Goal: Task Accomplishment & Management: Manage account settings

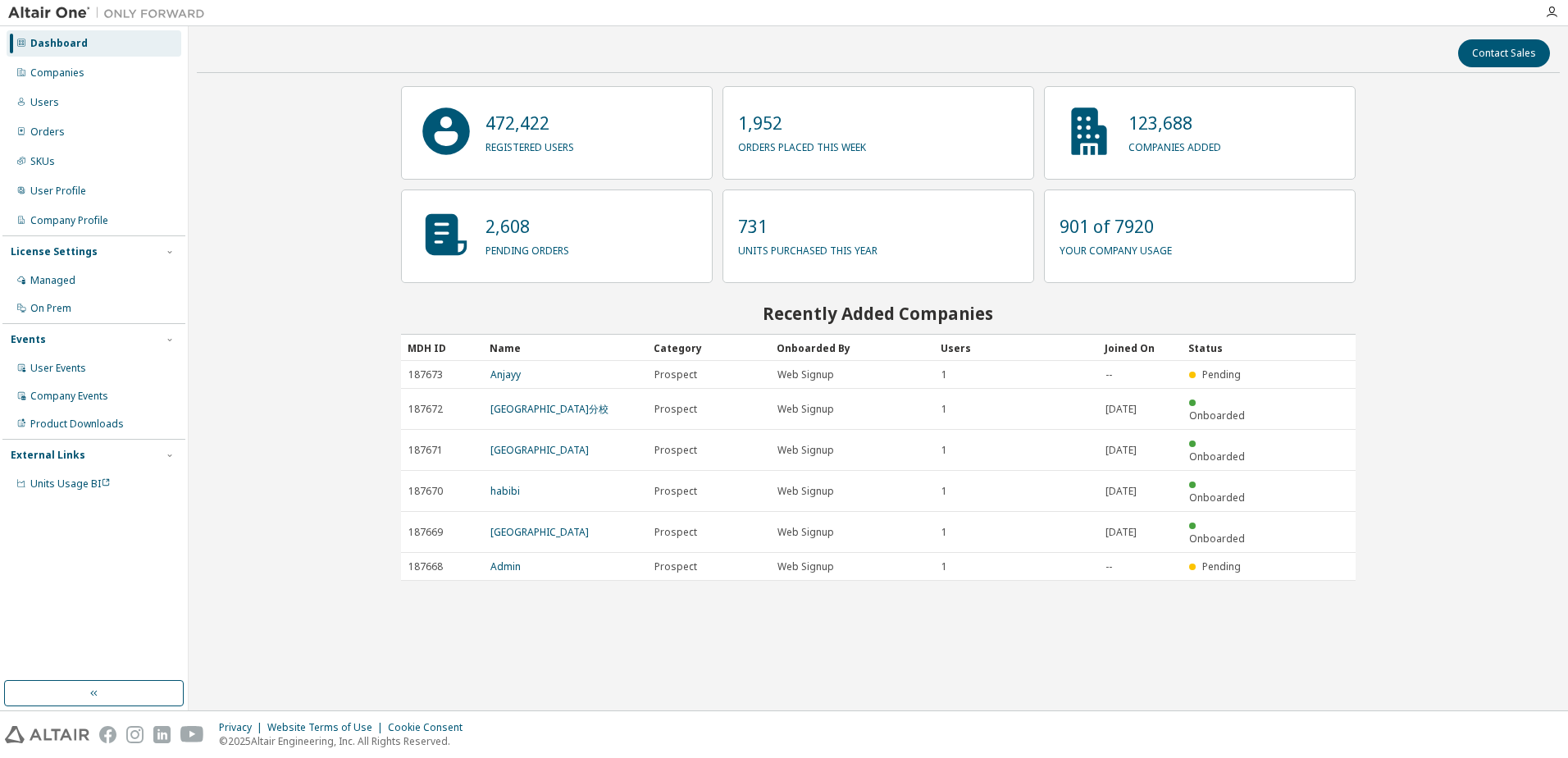
click at [81, 75] on div "Companies" at bounding box center [57, 72] width 54 height 13
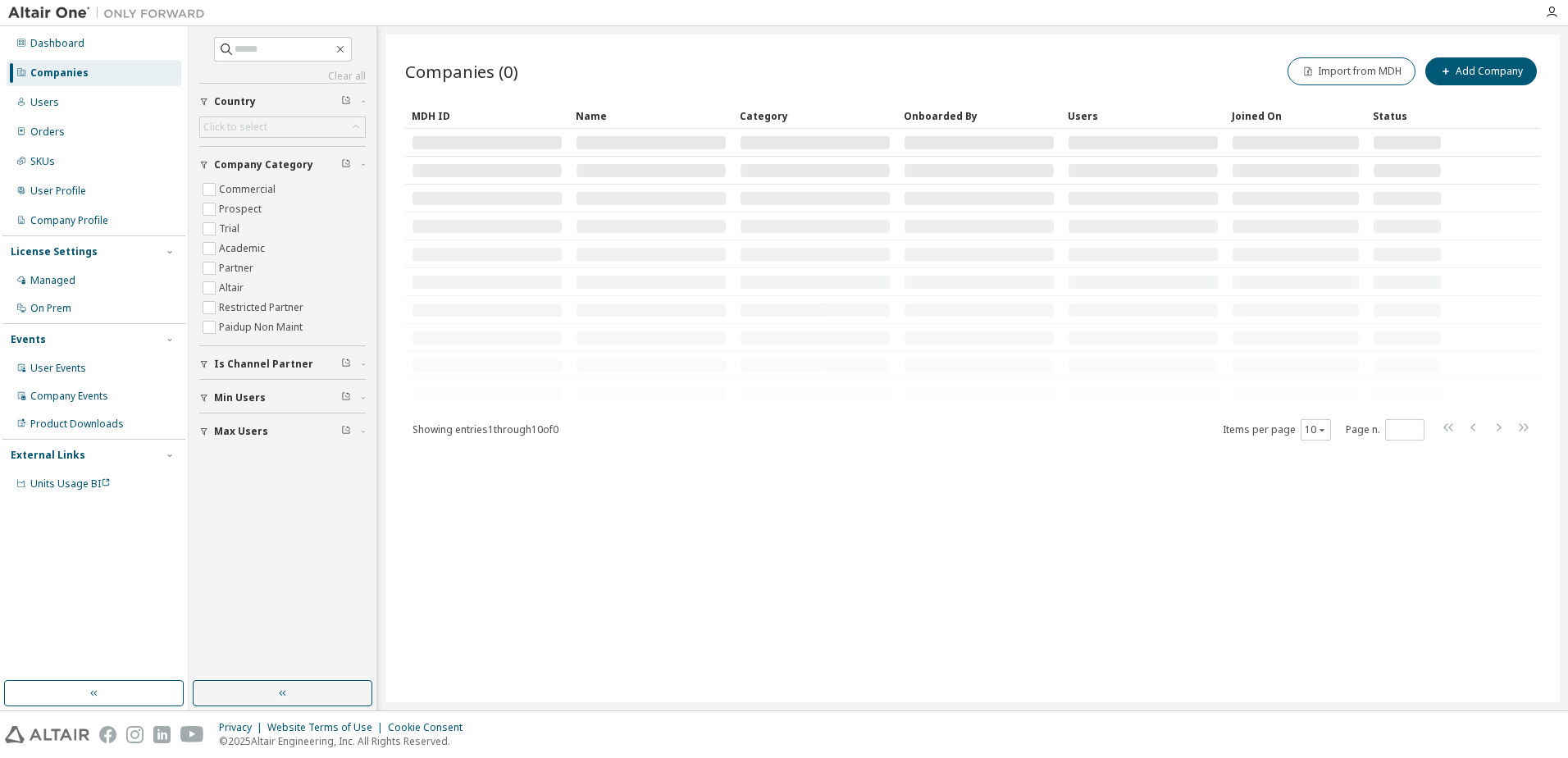
click at [290, 35] on div "Clear all Max Users Min Users Is Channel Partner Company Category Commercial Pr…" at bounding box center [282, 354] width 183 height 650
click at [280, 59] on span at bounding box center [283, 49] width 138 height 24
click at [289, 52] on input "text" at bounding box center [283, 49] width 98 height 17
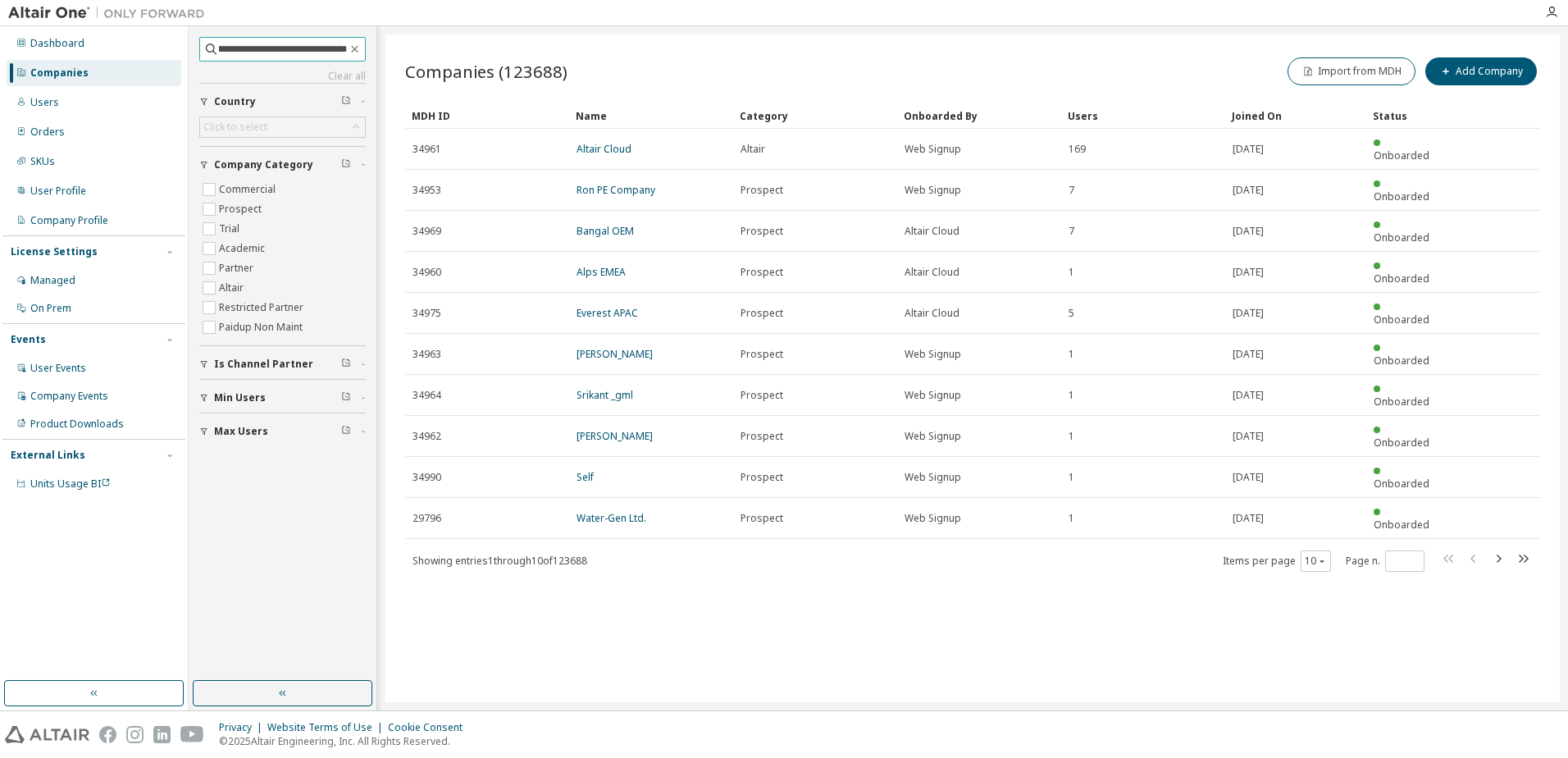
scroll to position [0, 45]
type input "**********"
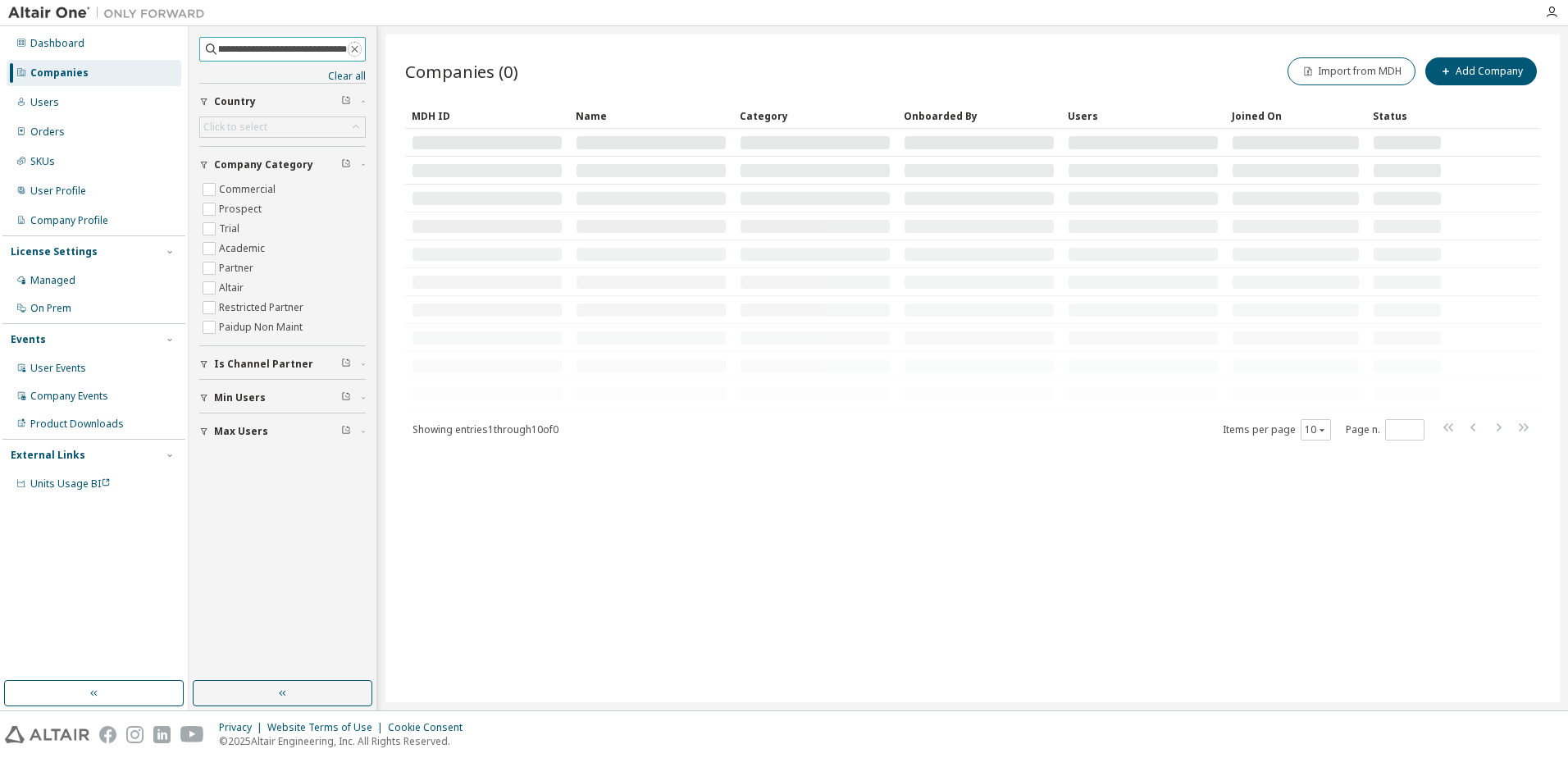
drag, startPoint x: 358, startPoint y: 50, endPoint x: 294, endPoint y: 58, distance: 64.5
click at [357, 50] on icon "button" at bounding box center [354, 49] width 13 height 13
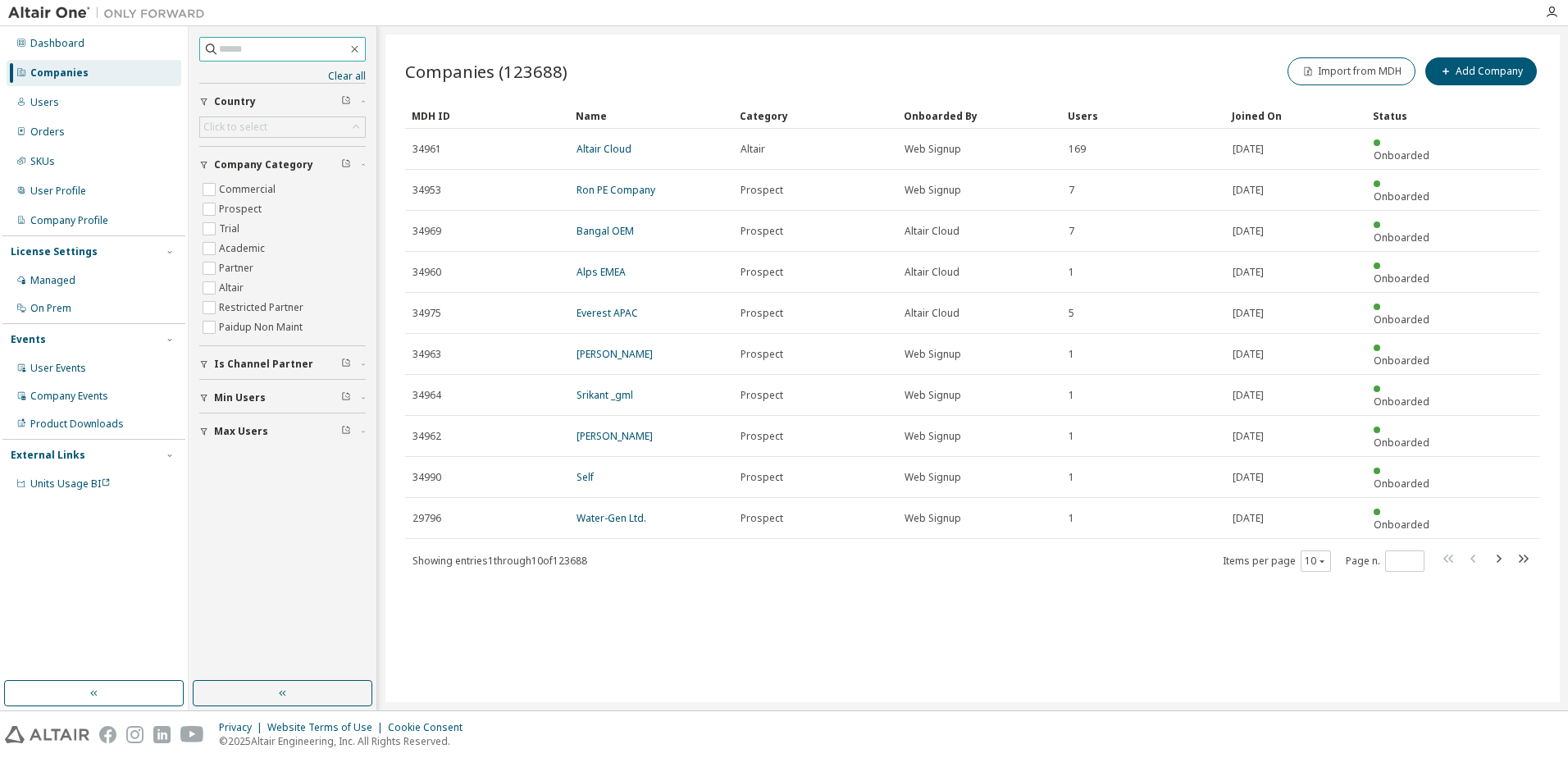
click at [296, 50] on input "text" at bounding box center [283, 49] width 128 height 17
type input "***"
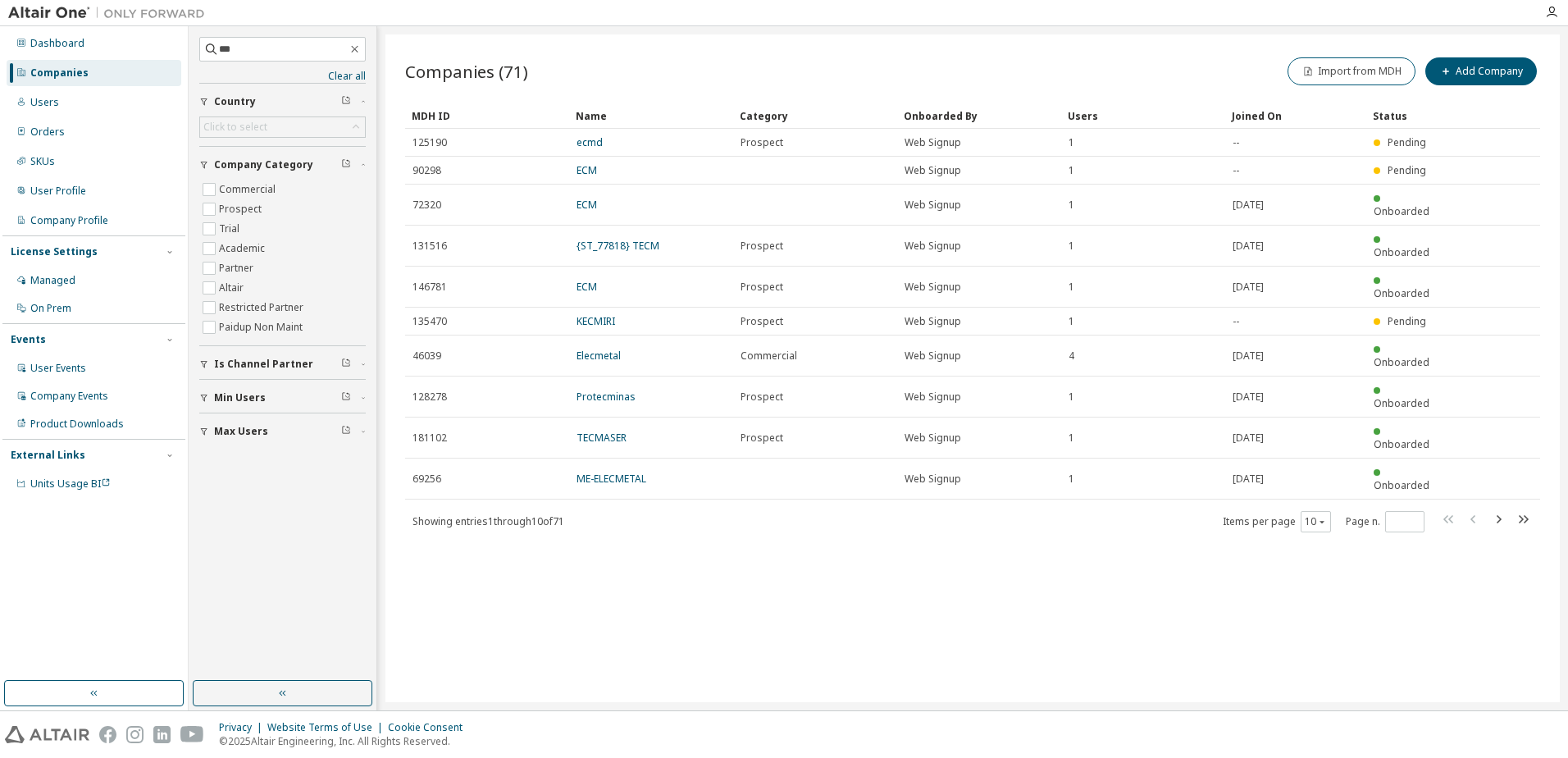
click at [1501, 510] on icon "button" at bounding box center [1499, 520] width 19 height 19
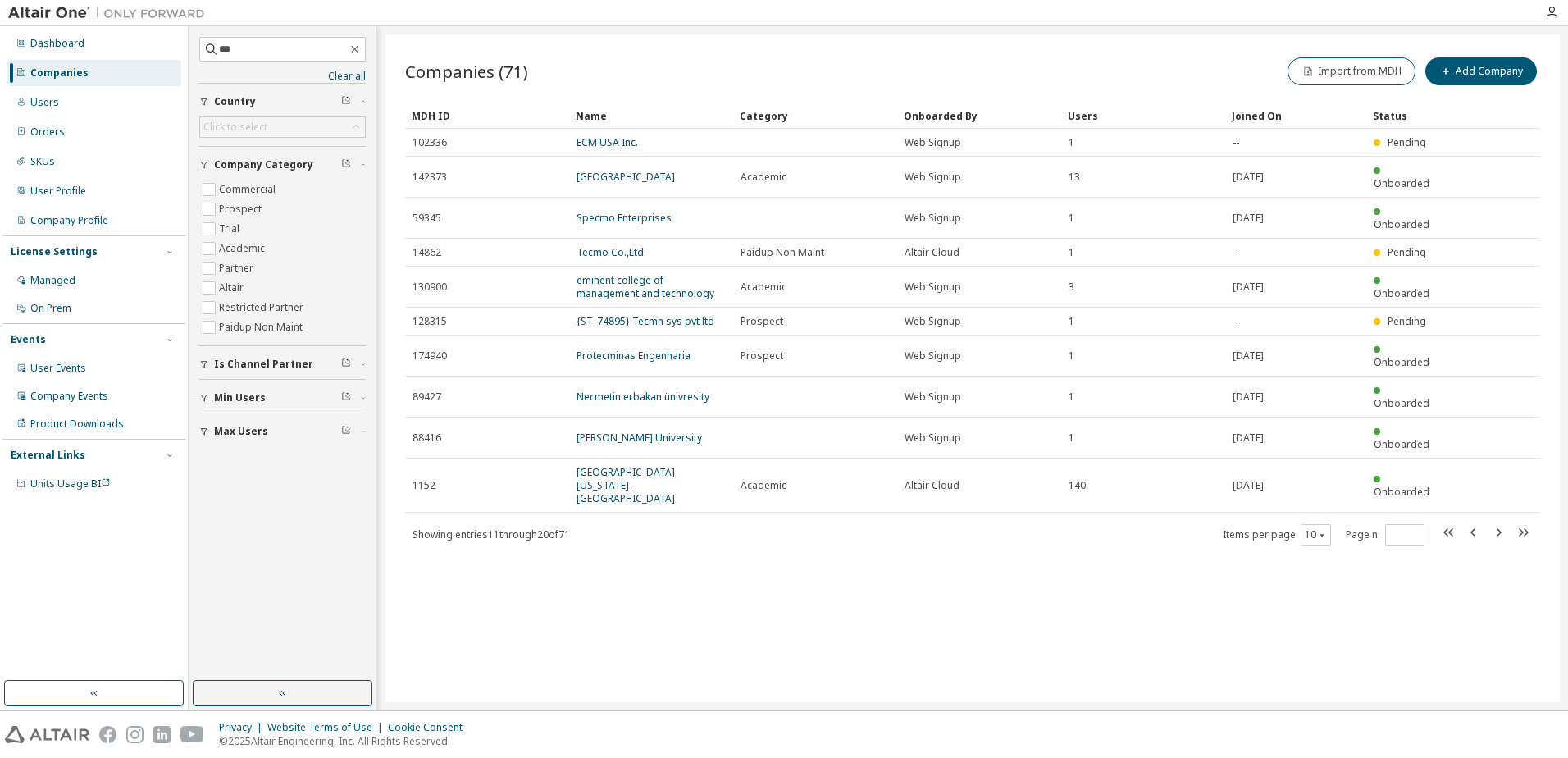
click at [1474, 528] on icon "button" at bounding box center [1473, 532] width 5 height 8
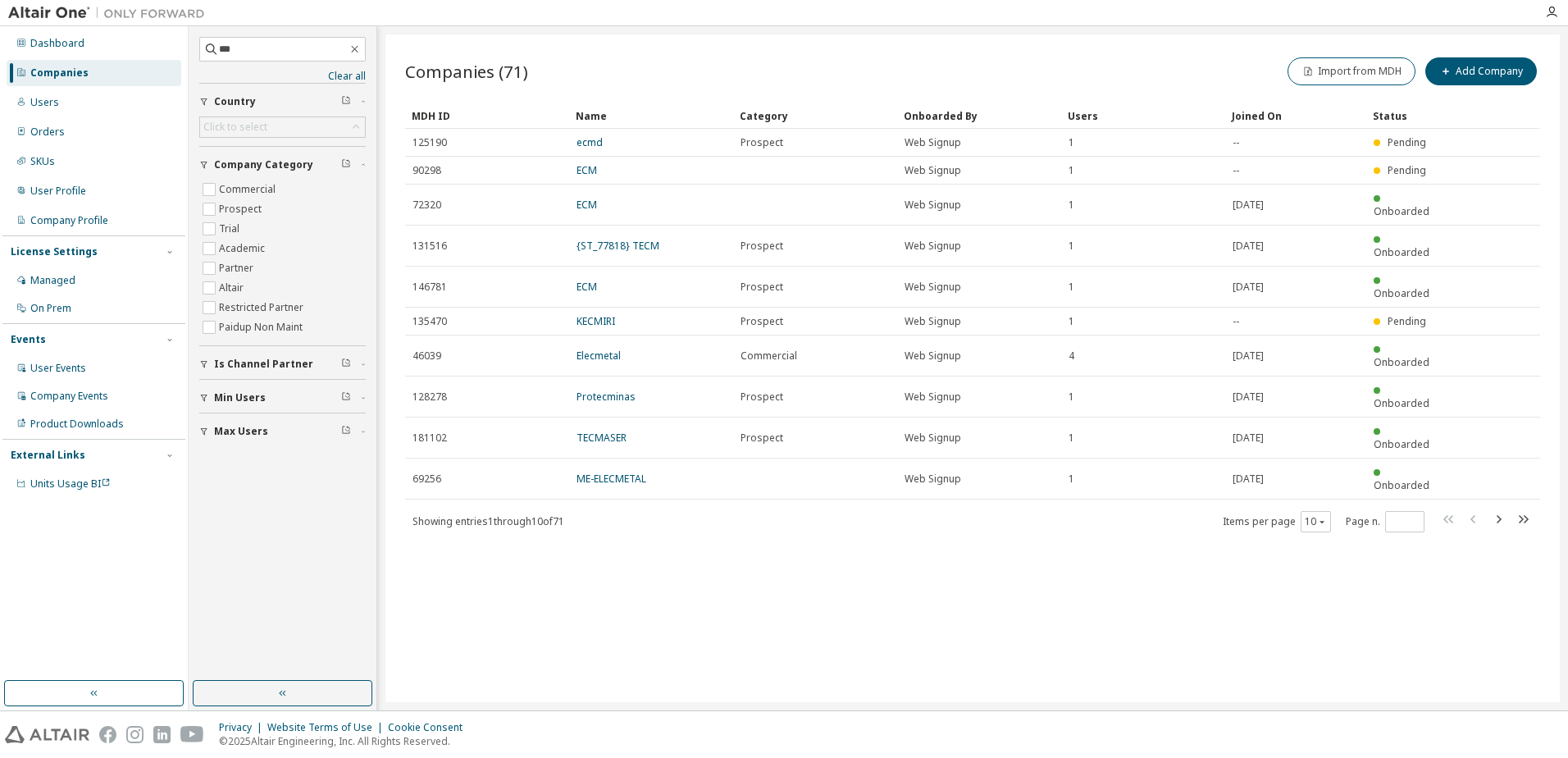
click at [1500, 516] on icon "button" at bounding box center [1499, 520] width 5 height 8
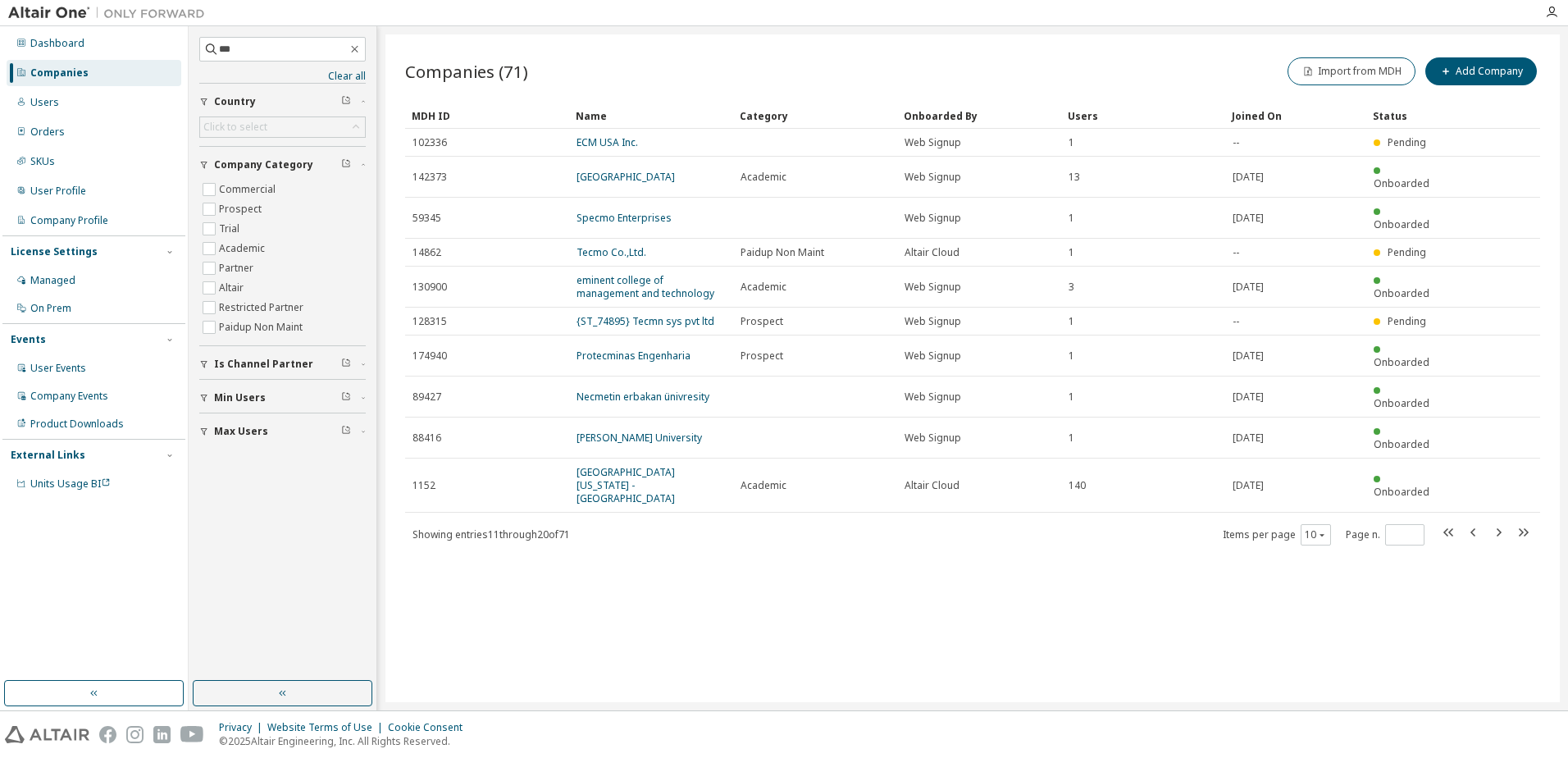
click at [1500, 458] on tr "1152 University of Michigan - Dearborn Academic Altair Cloud 140 2020-07-13 Onb…" at bounding box center [973, 486] width 1135 height 54
click at [1501, 523] on icon "button" at bounding box center [1499, 532] width 19 height 19
type input "*"
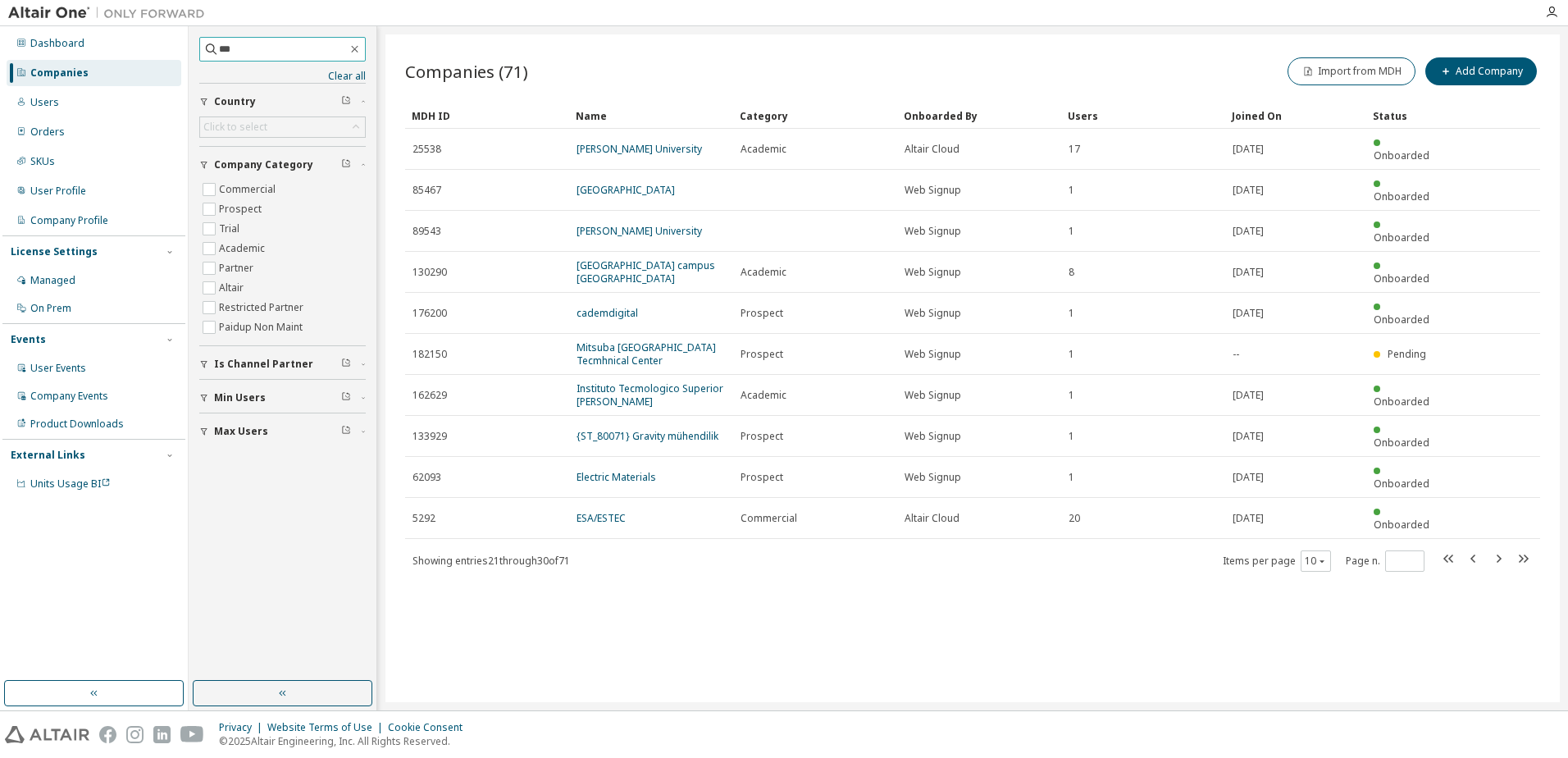
click at [263, 54] on input "***" at bounding box center [283, 49] width 128 height 17
type input "**********"
type input "*"
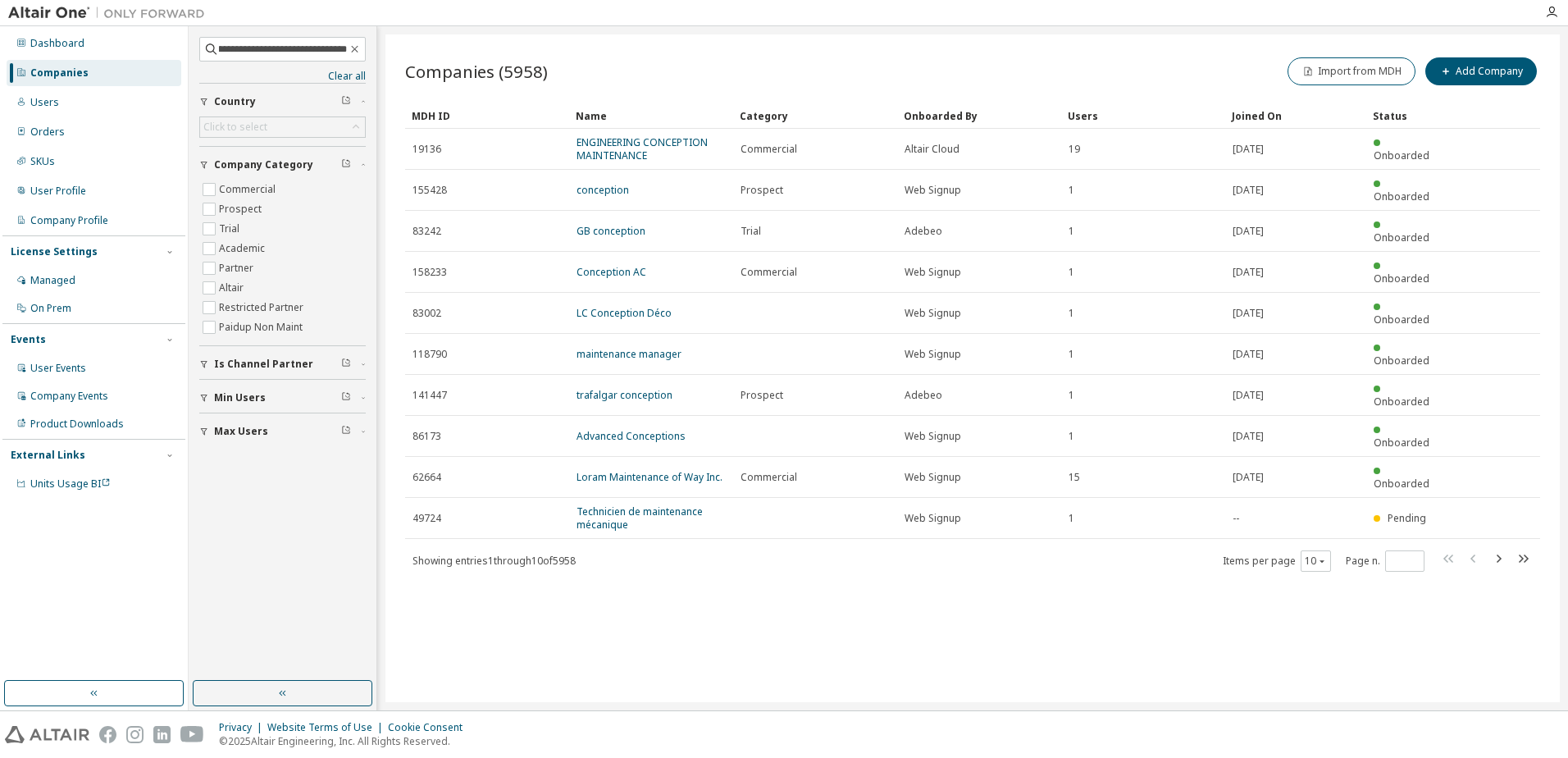
click at [615, 157] on link "ENGINEERING CONCEPTION MAINTENANCE" at bounding box center [642, 149] width 131 height 27
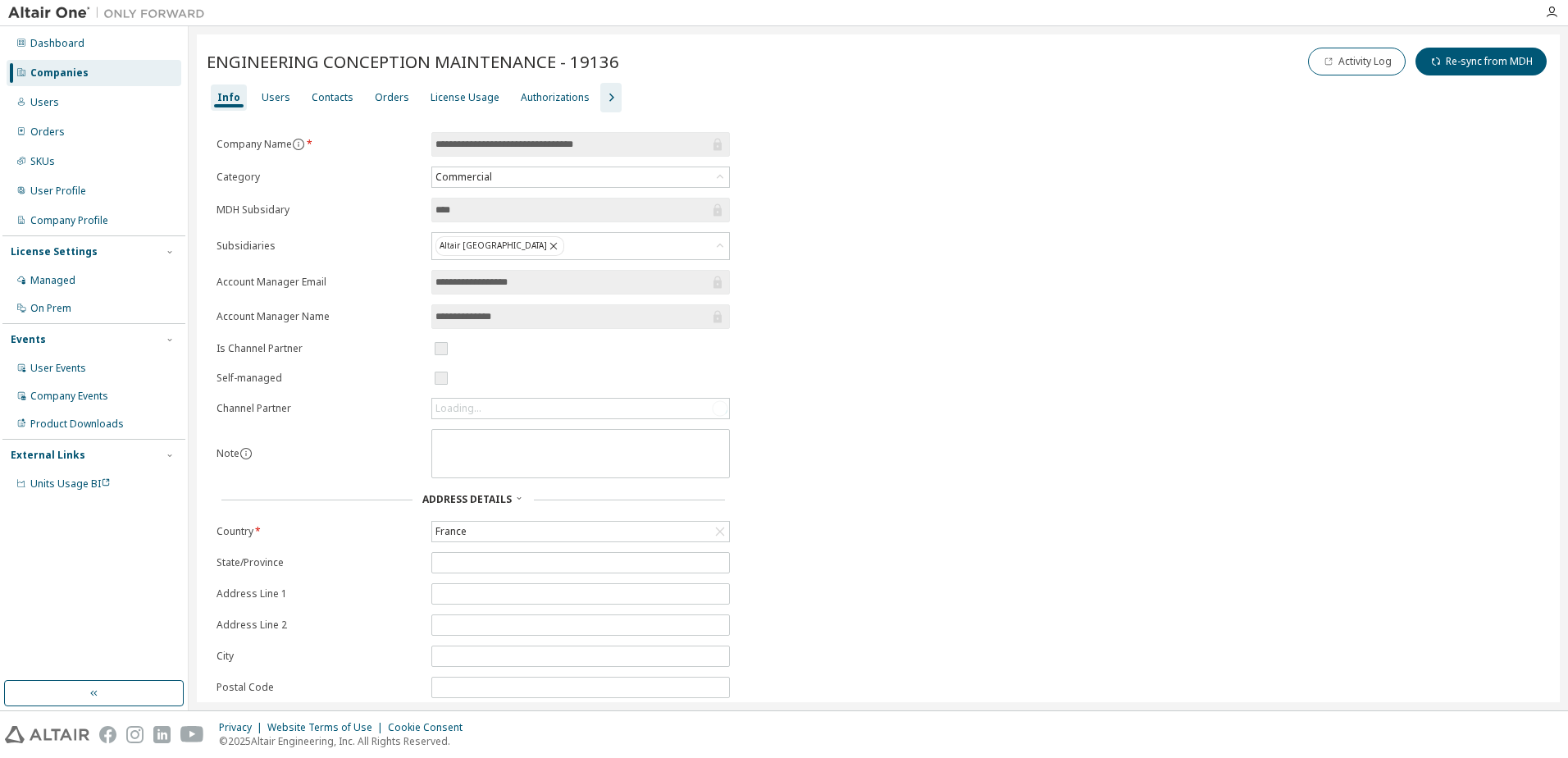
click at [255, 98] on div "Users" at bounding box center [275, 97] width 42 height 26
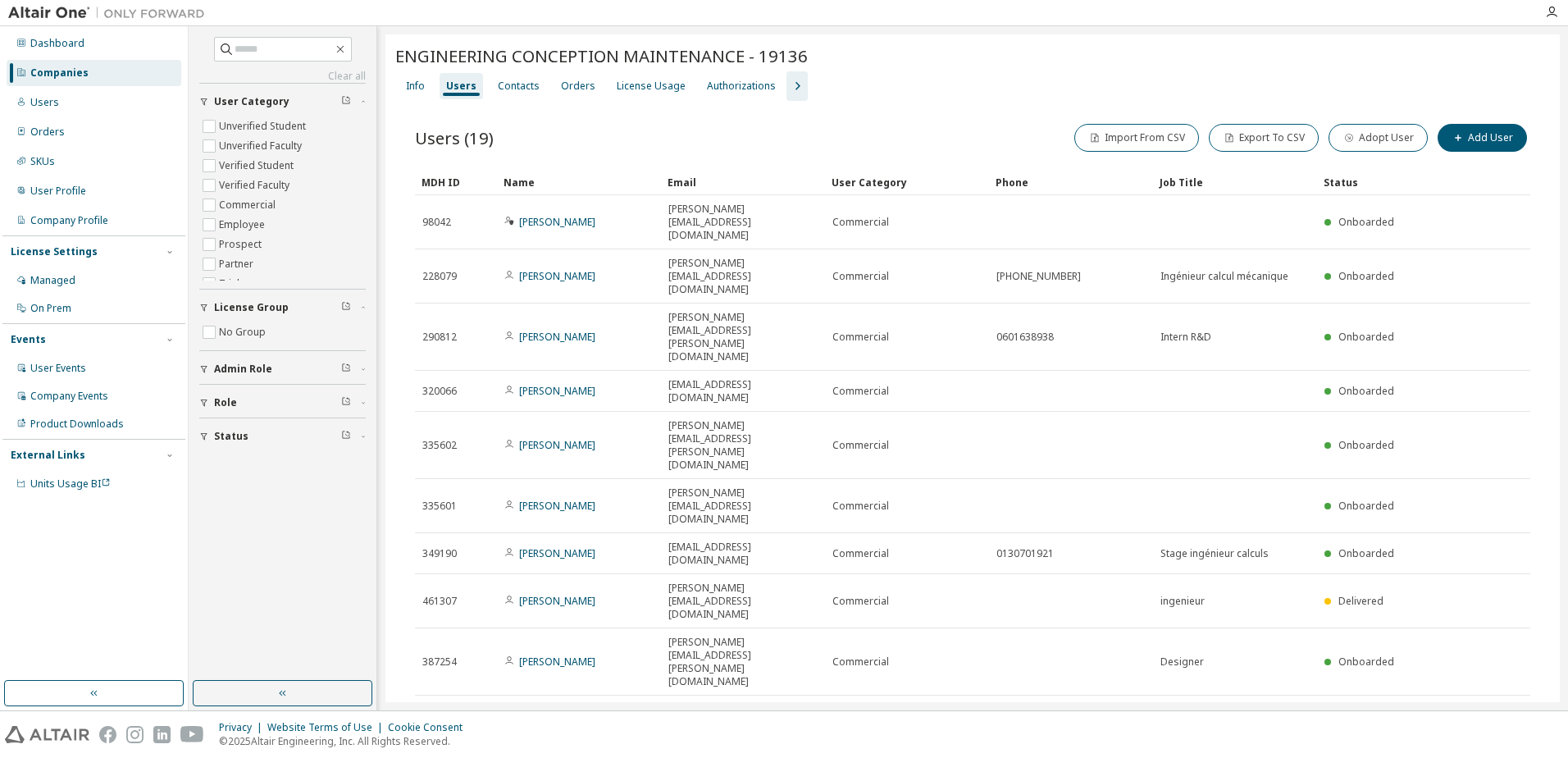
type input "*"
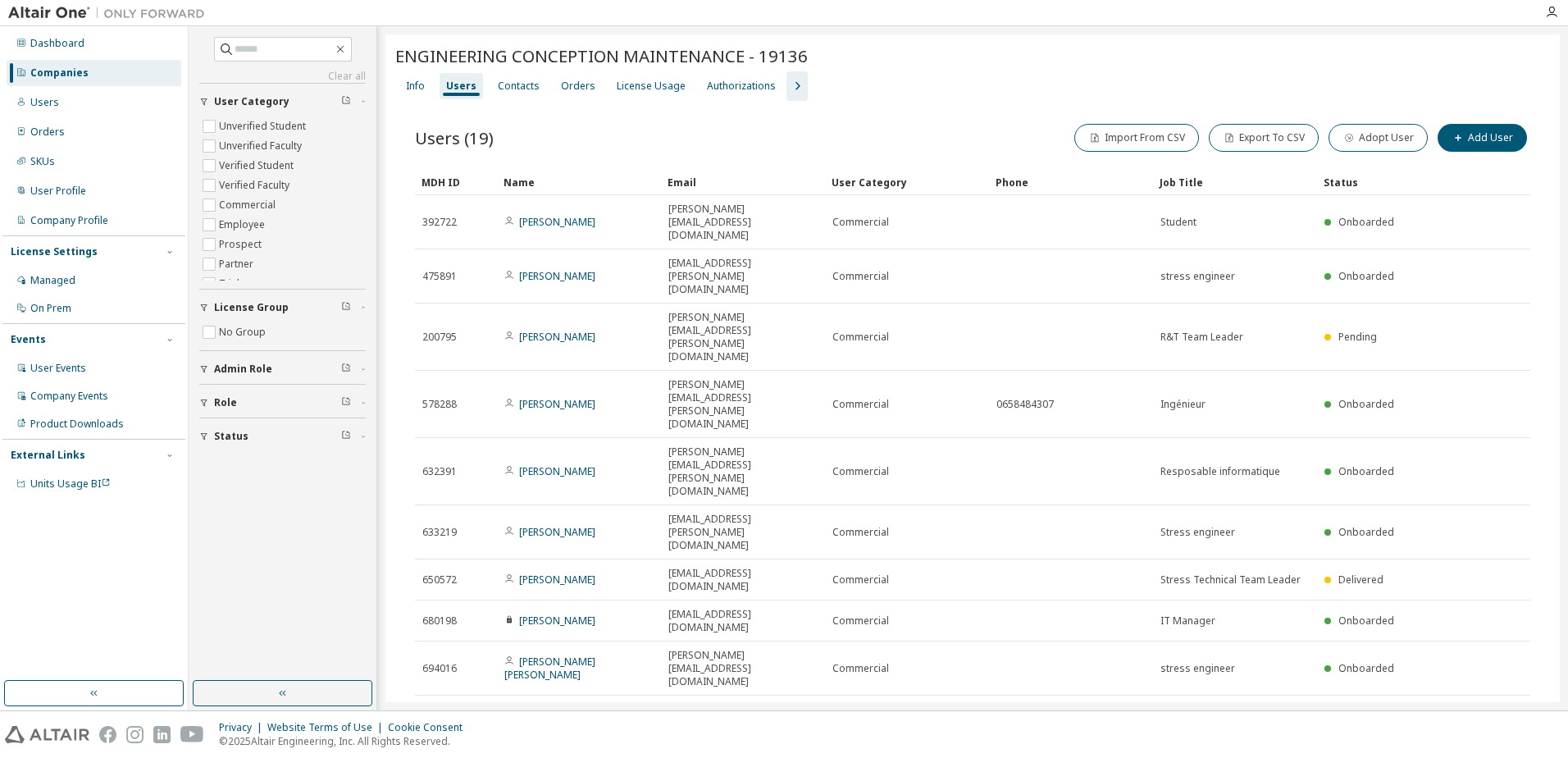
click at [563, 464] on link "Pierre-Louis MARTINELLI" at bounding box center [557, 471] width 76 height 14
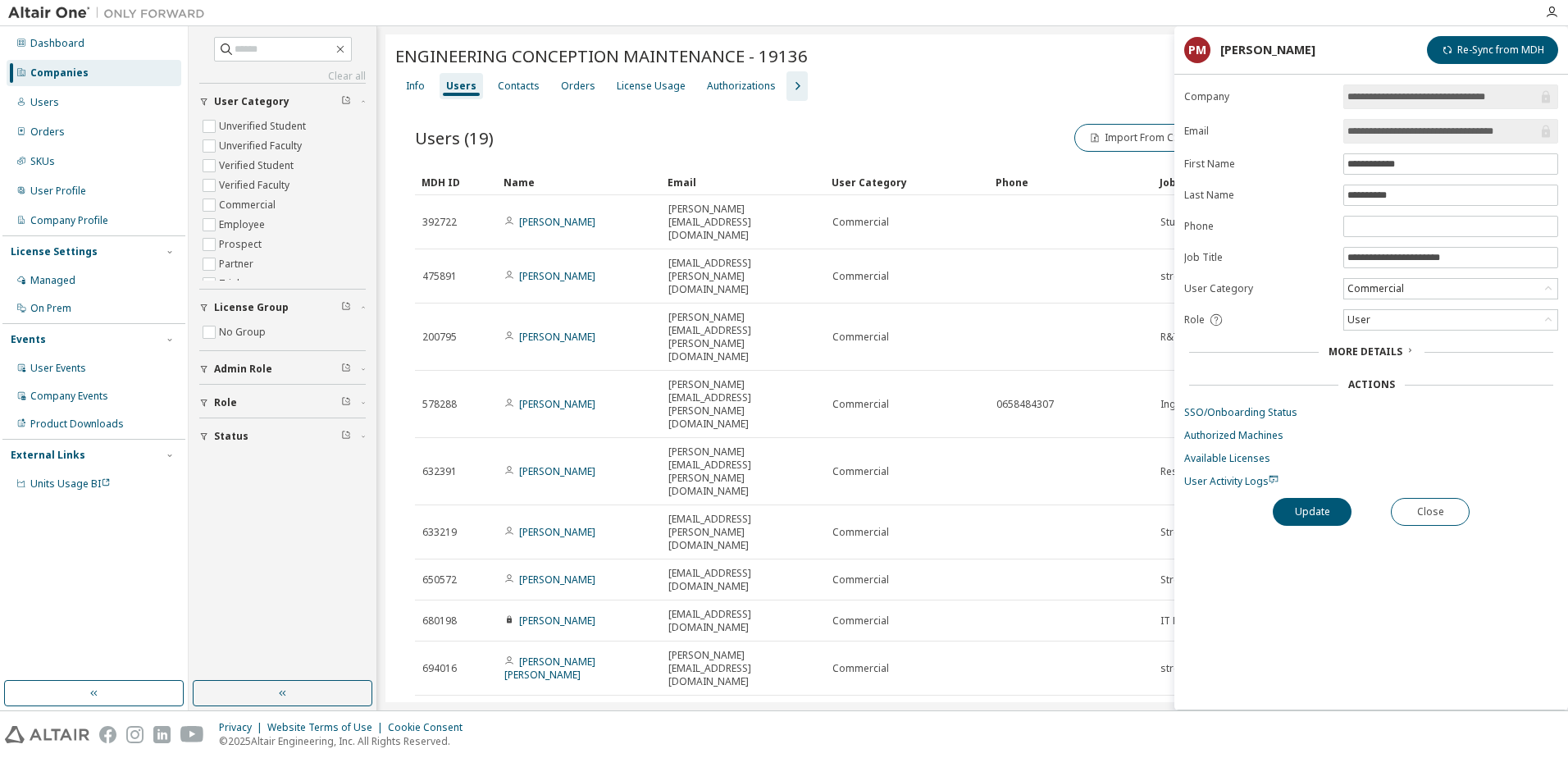
click at [1427, 312] on div "User" at bounding box center [1450, 320] width 213 height 19
click at [1432, 340] on li "Admin" at bounding box center [1450, 342] width 210 height 21
click at [1330, 513] on button "Update" at bounding box center [1312, 512] width 79 height 28
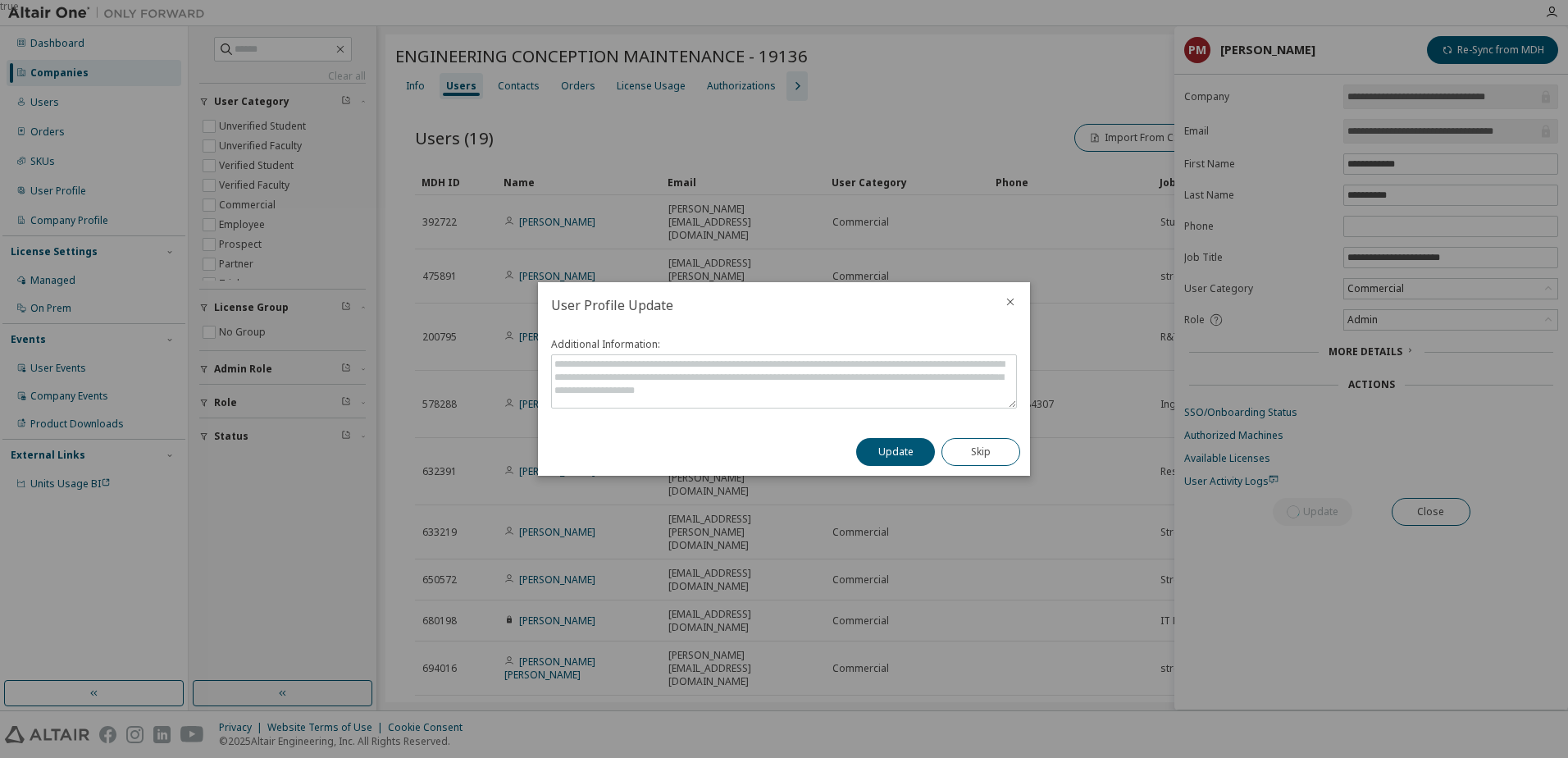
click at [899, 457] on button "Update" at bounding box center [895, 451] width 79 height 28
